Goal: Task Accomplishment & Management: Manage account settings

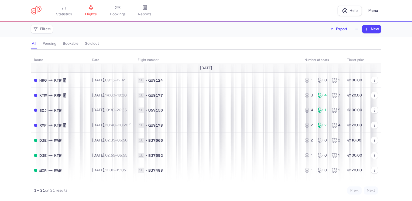
scroll to position [162, 0]
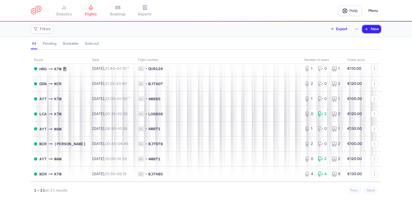
click at [372, 30] on span "New" at bounding box center [374, 29] width 8 height 4
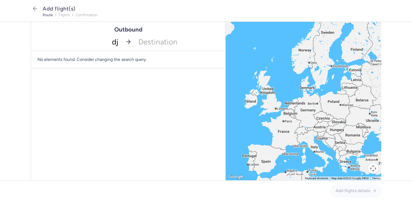
type input "dje"
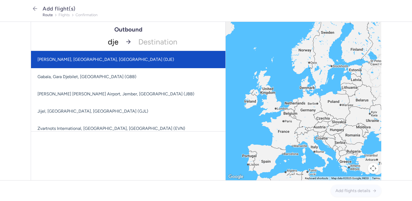
click at [93, 59] on span "[PERSON_NAME], [GEOGRAPHIC_DATA], [GEOGRAPHIC_DATA] (DJE)" at bounding box center [105, 59] width 137 height 5
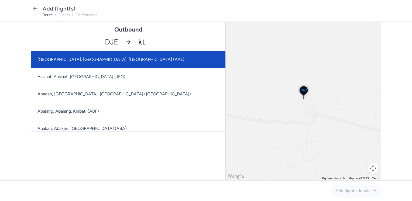
type input "ktw"
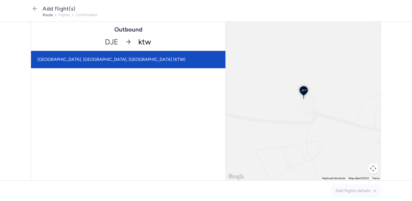
click at [94, 60] on span "[GEOGRAPHIC_DATA], [GEOGRAPHIC_DATA], [GEOGRAPHIC_DATA] (KTW)" at bounding box center [111, 59] width 148 height 5
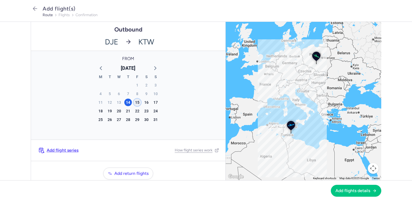
click at [135, 103] on div "15" at bounding box center [137, 103] width 8 height 8
click at [351, 188] on button "Add flights details" at bounding box center [355, 190] width 50 height 12
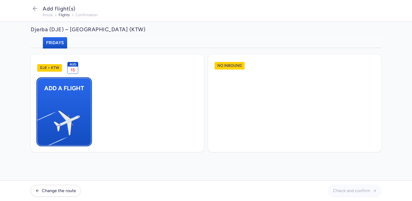
click at [69, 113] on img "button" at bounding box center [40, 120] width 91 height 83
select select "23"
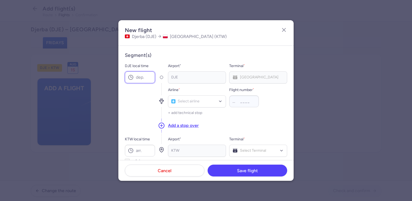
click at [143, 78] on input "DJE local time" at bounding box center [140, 77] width 30 height 12
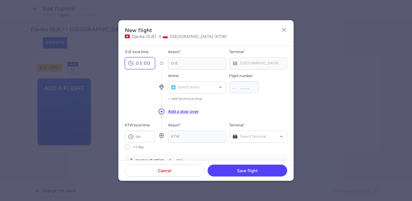
scroll to position [27, 0]
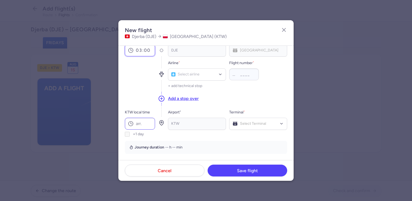
type input "03:00"
click at [142, 123] on input "KTW local time" at bounding box center [140, 124] width 30 height 12
type input "07:00"
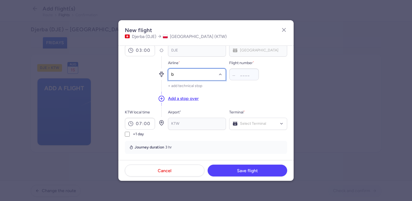
type input "bj"
click at [195, 87] on div "Nouvelair (BJ)" at bounding box center [191, 86] width 24 height 4
type input "7654"
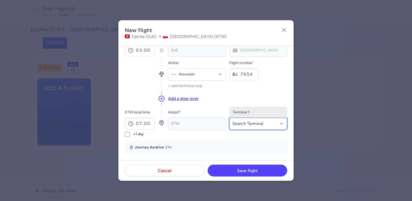
click at [247, 113] on span "Terminal 1" at bounding box center [240, 112] width 17 height 5
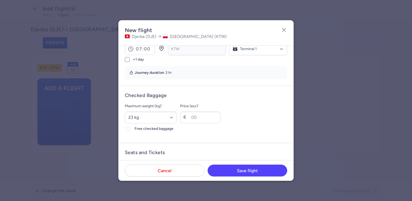
scroll to position [135, 0]
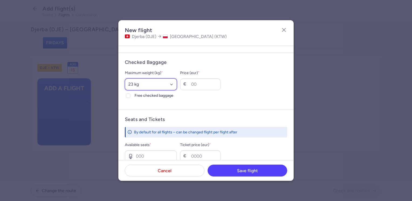
click at [153, 85] on select "Select an option 15 kg 16 kg 17 kg 18 kg 19 kg 20 kg 21 kg 22 kg 23 kg 24 kg 25…" at bounding box center [151, 84] width 52 height 12
select select "20"
click at [125, 78] on select "Select an option 15 kg 16 kg 17 kg 18 kg 19 kg 20 kg 21 kg 22 kg 23 kg 24 kg 25…" at bounding box center [151, 84] width 52 height 12
click at [143, 95] on span "Free checked baggage" at bounding box center [155, 95] width 42 height 6
click at [130, 95] on input "Free checked baggage" at bounding box center [128, 95] width 4 height 4
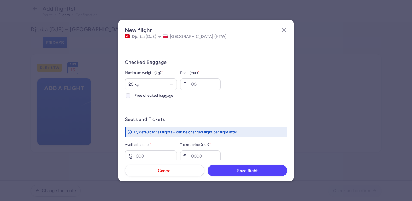
checkbox input "true"
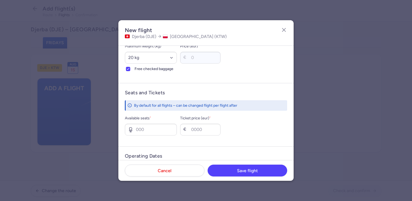
scroll to position [162, 0]
click at [151, 130] on input "Available seats *" at bounding box center [151, 129] width 52 height 12
type input "1"
click at [203, 126] on input "Ticket price (eur) *" at bounding box center [200, 129] width 40 height 12
type input "100"
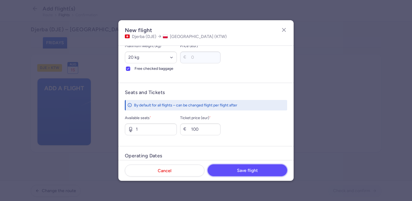
click at [246, 170] on span "Save flight" at bounding box center [247, 170] width 21 height 5
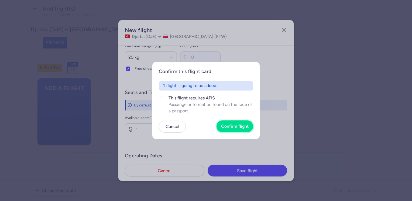
click at [233, 127] on span "Confirm flight" at bounding box center [234, 126] width 27 height 5
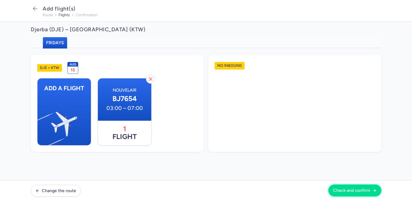
click at [345, 189] on span "Check and confirm" at bounding box center [351, 190] width 37 height 5
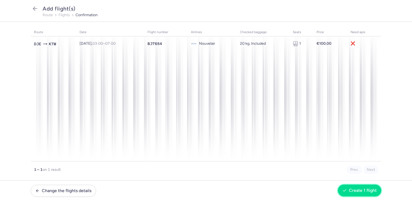
click at [365, 190] on span "Create 1 flight" at bounding box center [362, 190] width 28 height 5
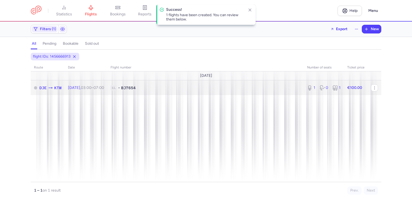
click at [366, 88] on td "€100.00" at bounding box center [356, 87] width 24 height 15
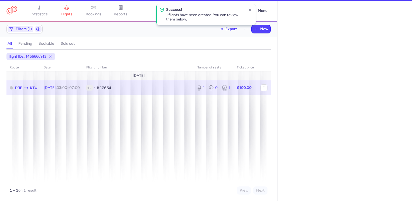
select select "days"
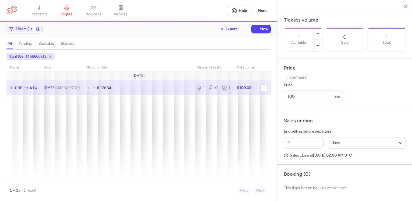
scroll to position [170, 0]
drag, startPoint x: 292, startPoint y: 142, endPoint x: 271, endPoint y: 149, distance: 22.1
click at [271, 148] on div "statistics flights bookings reports Help Menu Filters (1) Export New all pendin…" at bounding box center [206, 100] width 412 height 201
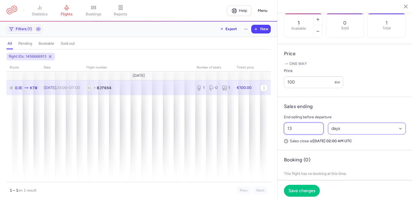
type input "13"
click at [343, 134] on select "Select an option hours days" at bounding box center [366, 129] width 78 height 12
select select "hours"
click at [327, 134] on select "Select an option hours days" at bounding box center [366, 129] width 78 height 12
click at [311, 190] on span "Save changes" at bounding box center [301, 190] width 27 height 5
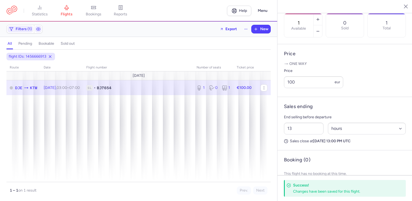
click at [402, 5] on icon "button" at bounding box center [401, 6] width 5 height 5
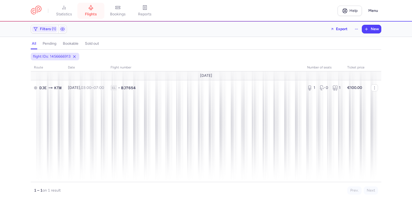
drag, startPoint x: 91, startPoint y: 12, endPoint x: 93, endPoint y: 15, distance: 3.1
click at [91, 12] on span "flights" at bounding box center [91, 14] width 12 height 5
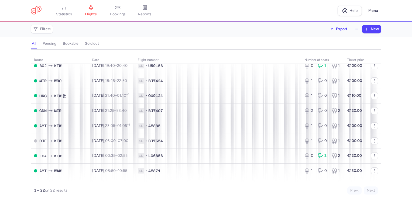
scroll to position [162, 0]
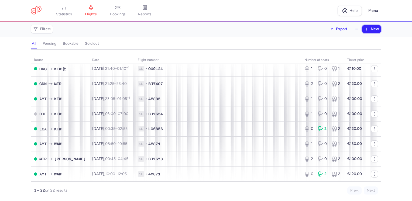
click at [369, 28] on button "New" at bounding box center [371, 29] width 19 height 8
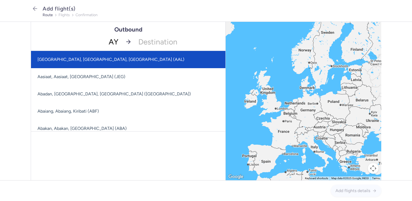
type input "AYT"
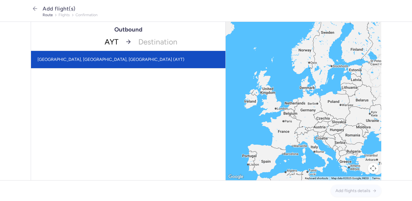
click at [98, 58] on span "[GEOGRAPHIC_DATA], [GEOGRAPHIC_DATA], [GEOGRAPHIC_DATA] (AYT)" at bounding box center [128, 59] width 194 height 17
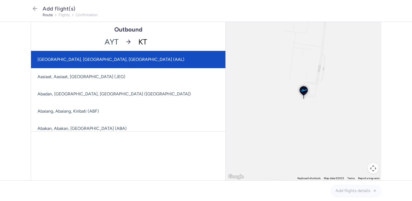
type input "KTW"
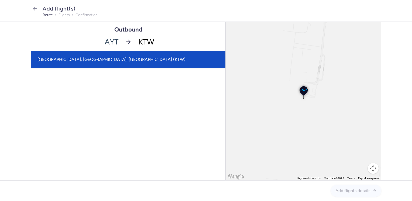
click at [103, 60] on span "[GEOGRAPHIC_DATA], [GEOGRAPHIC_DATA], [GEOGRAPHIC_DATA] (KTW)" at bounding box center [111, 59] width 148 height 5
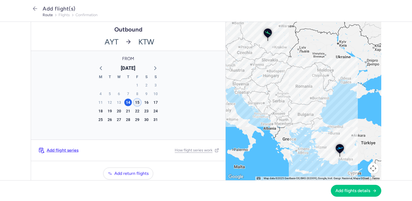
click at [134, 104] on div "15" at bounding box center [137, 103] width 8 height 8
click at [351, 190] on span "Add flights details" at bounding box center [352, 190] width 35 height 5
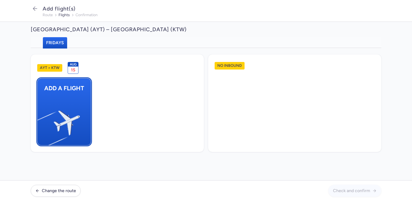
click at [66, 113] on img "button" at bounding box center [40, 120] width 91 height 83
select select "23"
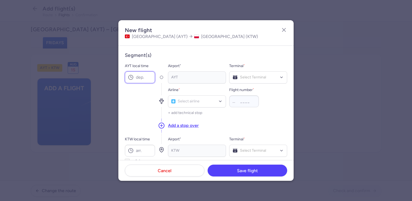
click at [142, 78] on input "AYT local time" at bounding box center [140, 77] width 30 height 12
type input "23:05"
click at [140, 151] on input "KTW local time" at bounding box center [140, 151] width 30 height 12
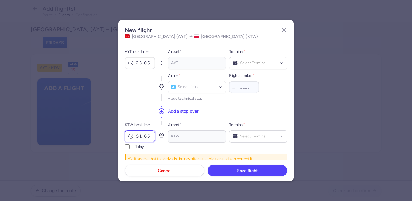
scroll to position [27, 0]
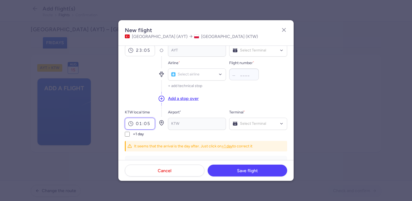
type input "01:05"
click at [128, 134] on input "+1 day" at bounding box center [127, 134] width 5 height 5
checkbox input "true"
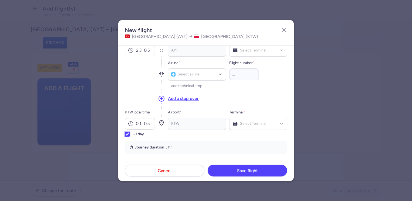
scroll to position [0, 0]
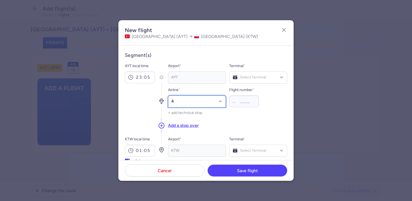
type input "4M"
click at [200, 115] on span "Mavi Gok Airlines" at bounding box center [193, 113] width 29 height 4
type input "873"
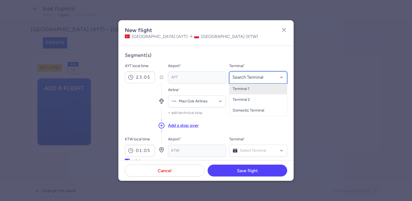
click at [247, 90] on span "Terminal 1" at bounding box center [257, 88] width 57 height 11
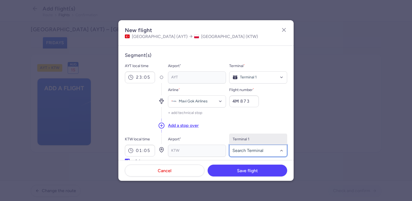
click at [251, 140] on span "Terminal 1" at bounding box center [257, 139] width 57 height 11
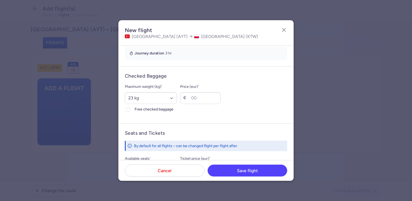
scroll to position [135, 0]
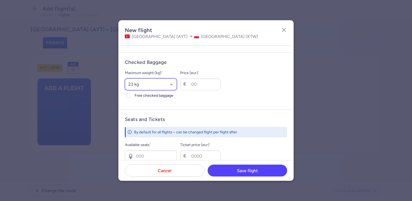
click at [142, 83] on select "Select an option 15 kg 16 kg 17 kg 18 kg 19 kg 20 kg 21 kg 22 kg 23 kg 24 kg 25…" at bounding box center [151, 84] width 52 height 12
select select "20"
click at [125, 78] on select "Select an option 15 kg 16 kg 17 kg 18 kg 19 kg 20 kg 21 kg 22 kg 23 kg 24 kg 25…" at bounding box center [151, 84] width 52 height 12
click at [142, 97] on span "Free checked baggage" at bounding box center [155, 95] width 42 height 6
click at [130, 97] on input "Free checked baggage" at bounding box center [128, 95] width 4 height 4
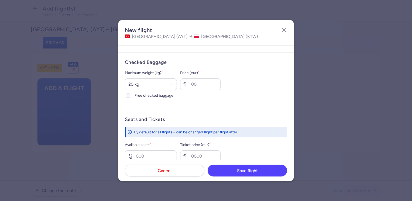
checkbox input "true"
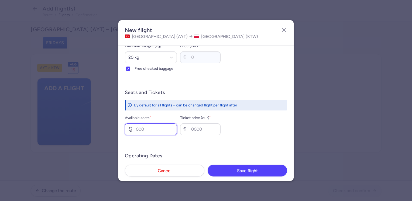
click at [149, 131] on input "Available seats *" at bounding box center [151, 129] width 52 height 12
type input "1"
click at [209, 129] on input "Ticket price (eur) *" at bounding box center [200, 129] width 40 height 12
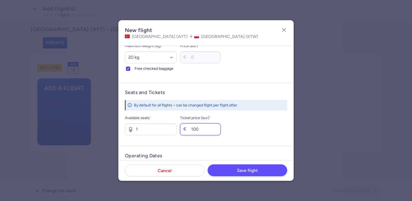
type input "100"
click at [247, 171] on span "Save flight" at bounding box center [247, 170] width 21 height 5
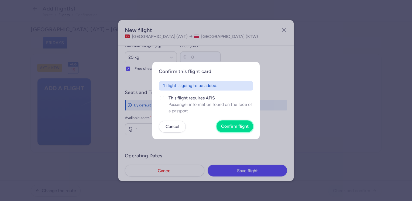
click at [230, 125] on span "Confirm flight" at bounding box center [234, 126] width 27 height 5
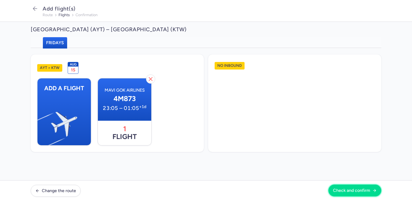
click at [349, 191] on span "Check and confirm" at bounding box center [351, 190] width 37 height 5
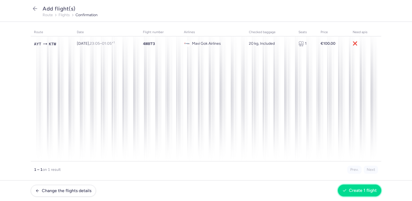
click at [356, 191] on span "Create 1 flight" at bounding box center [362, 190] width 28 height 5
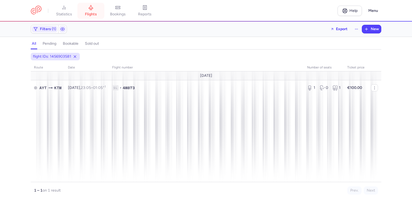
click at [91, 9] on icon at bounding box center [91, 7] width 4 height 5
